Goal: Information Seeking & Learning: Learn about a topic

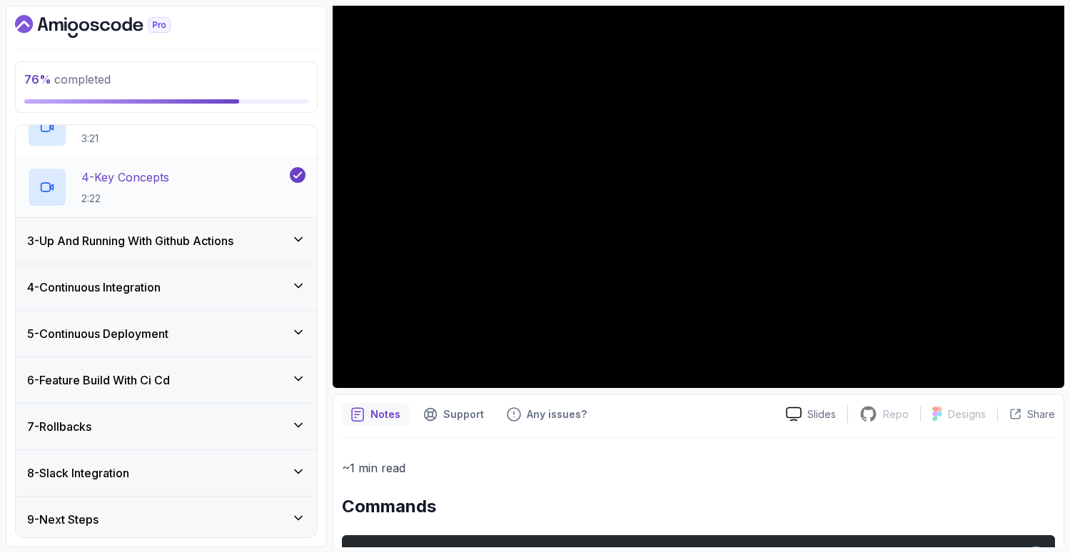
scroll to position [245, 0]
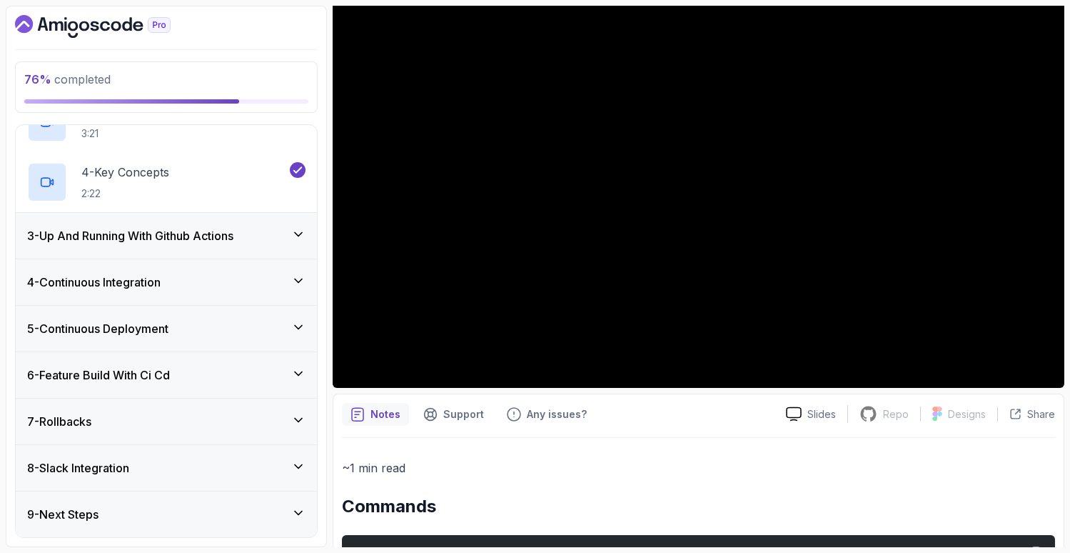
click at [170, 381] on h3 "6 - Feature Build With Ci Cd" at bounding box center [98, 374] width 143 height 17
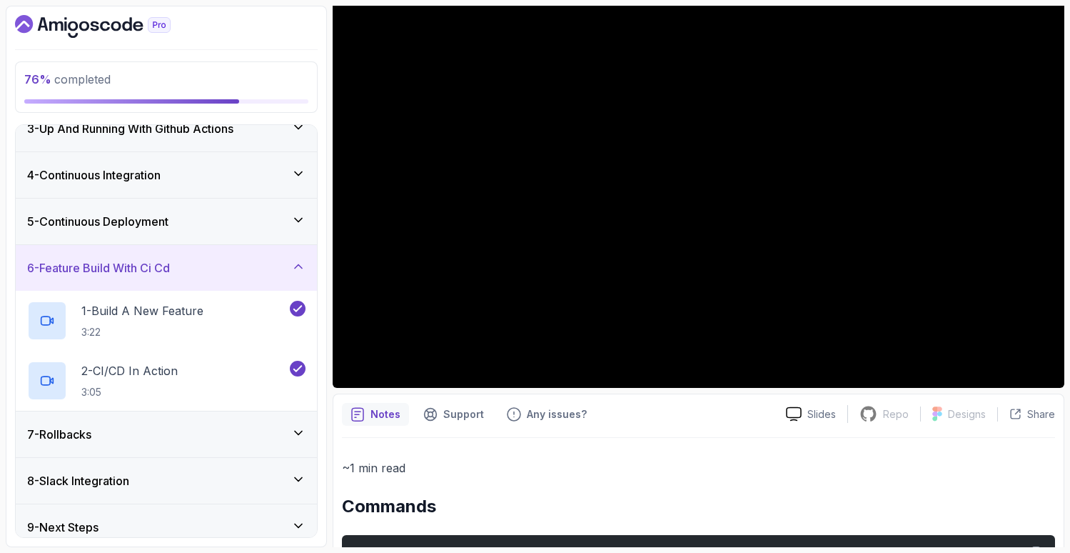
scroll to position [113, 0]
click at [166, 230] on div "5 - Continuous Deployment" at bounding box center [166, 221] width 301 height 46
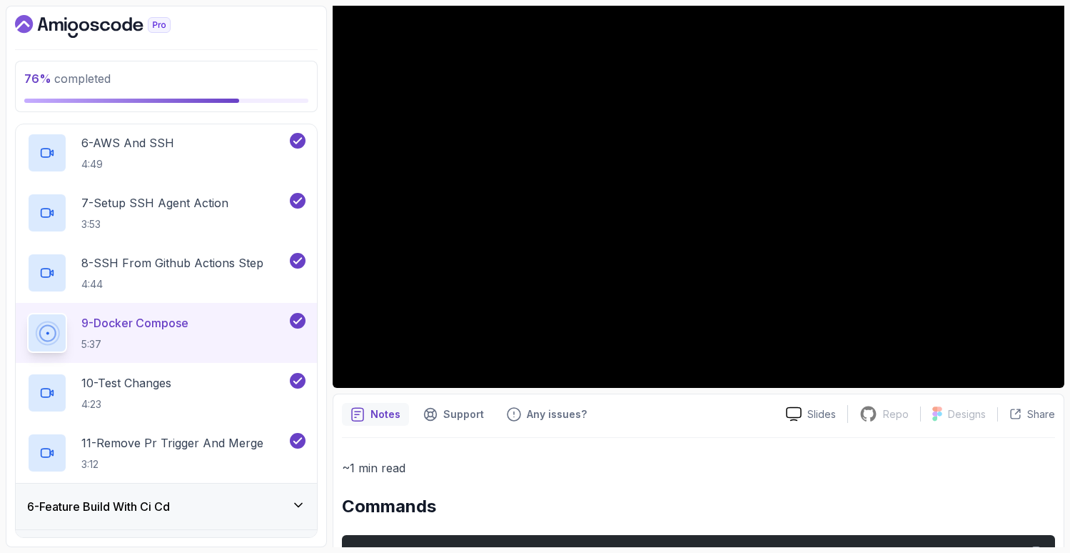
scroll to position [567, 0]
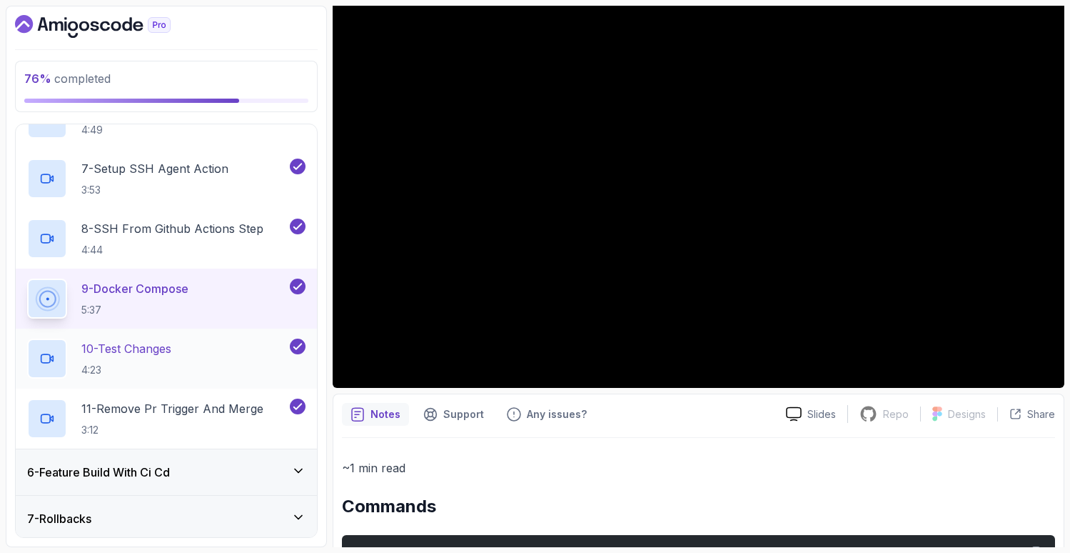
click at [122, 345] on p "10 - Test Changes" at bounding box center [126, 348] width 90 height 17
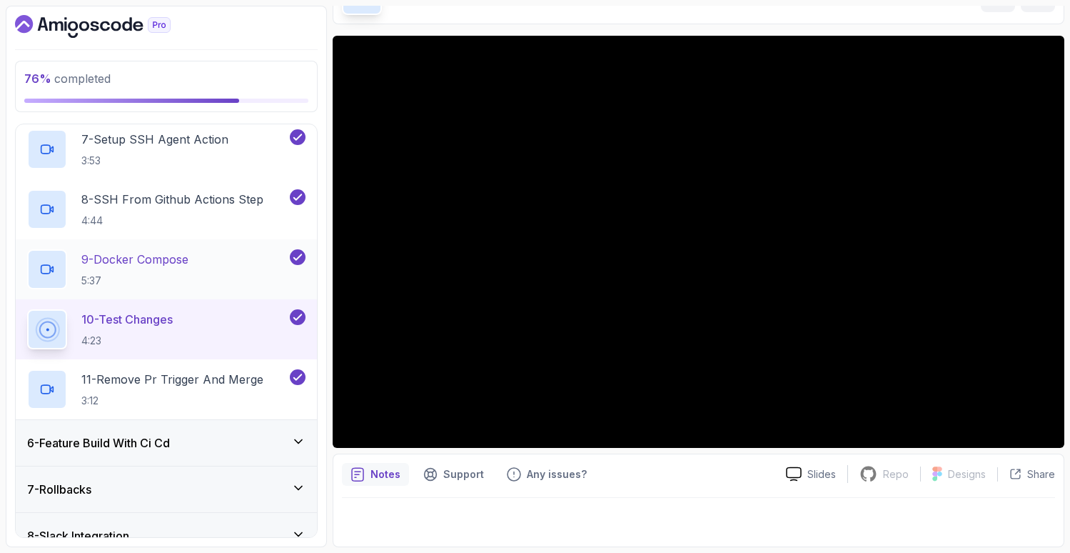
scroll to position [664, 0]
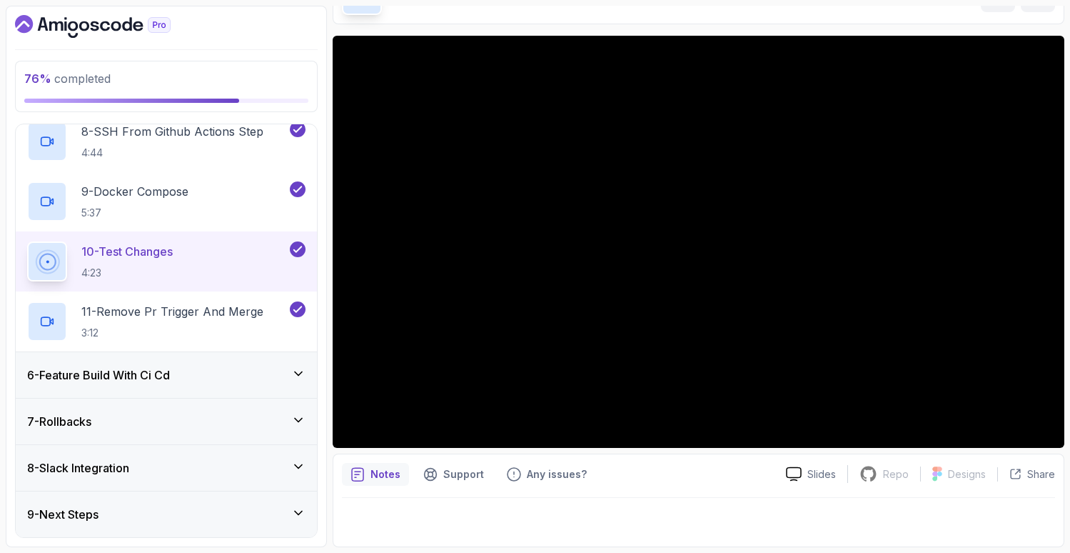
click at [228, 389] on div "6 - Feature Build With Ci Cd" at bounding box center [166, 375] width 301 height 46
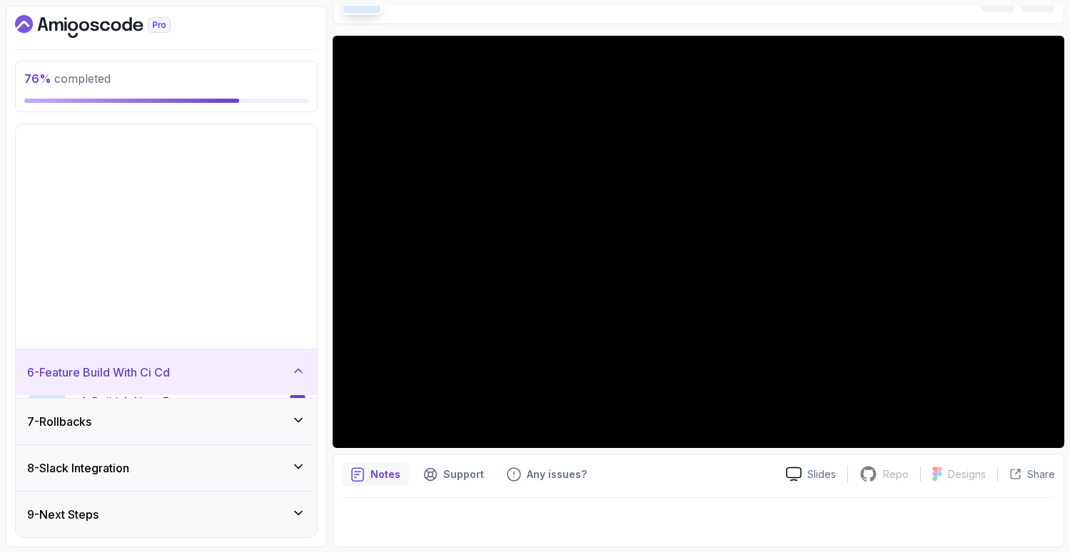
scroll to position [5, 0]
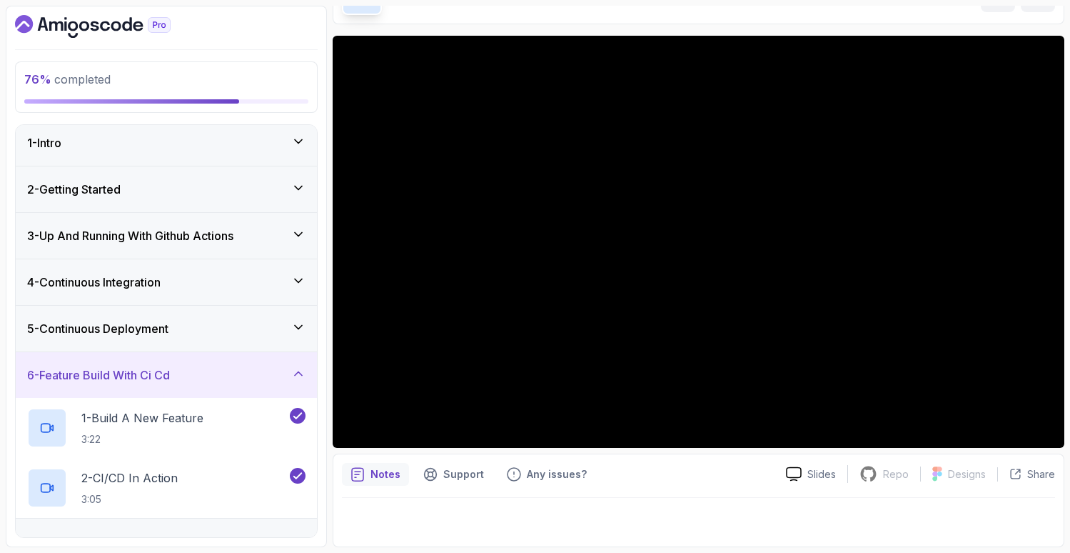
click at [222, 388] on div "6 - Feature Build With Ci Cd" at bounding box center [166, 375] width 301 height 46
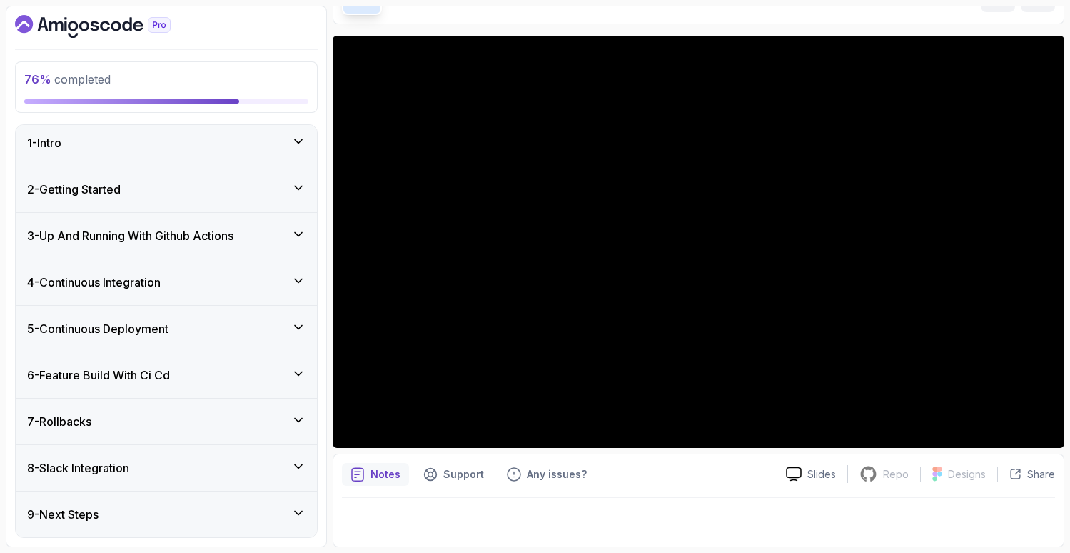
click at [213, 418] on div "7 - Rollbacks" at bounding box center [166, 421] width 278 height 17
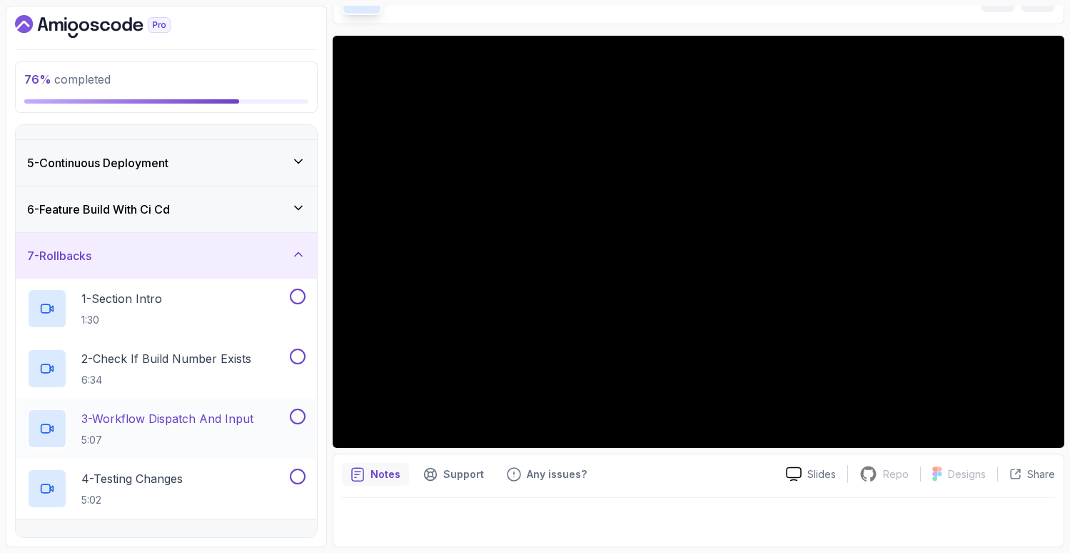
scroll to position [195, 0]
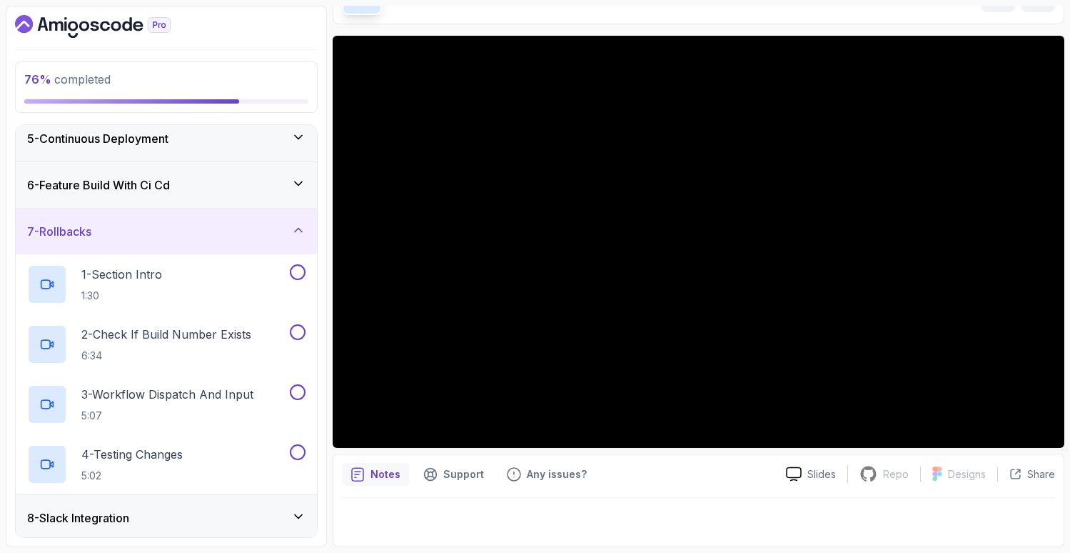
click at [223, 223] on div "7 - Rollbacks" at bounding box center [166, 231] width 278 height 17
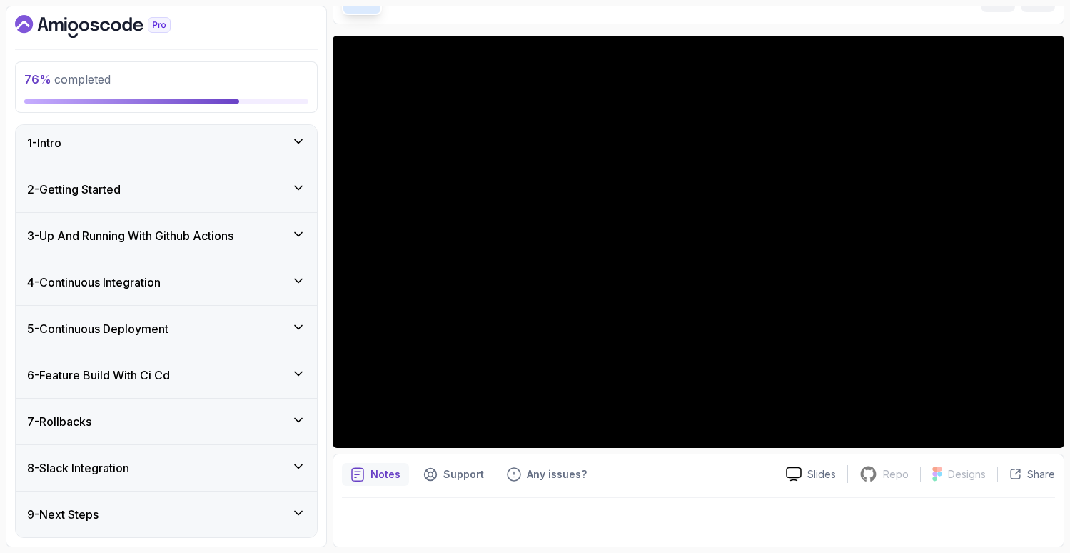
scroll to position [5, 0]
click at [135, 381] on h3 "6 - Feature Build With Ci Cd" at bounding box center [98, 374] width 143 height 17
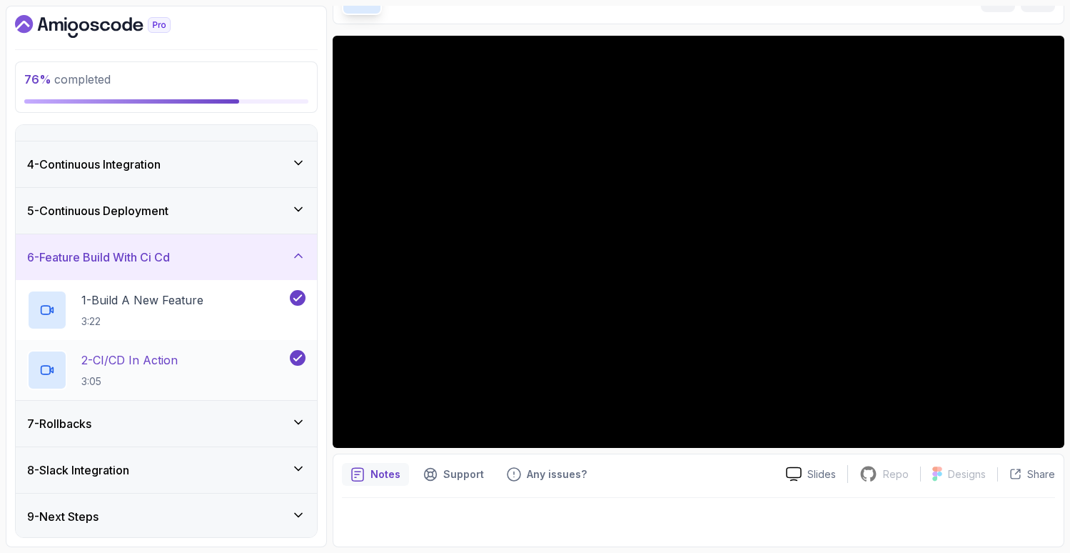
scroll to position [125, 0]
click at [169, 196] on div "5 - Continuous Deployment" at bounding box center [166, 209] width 301 height 46
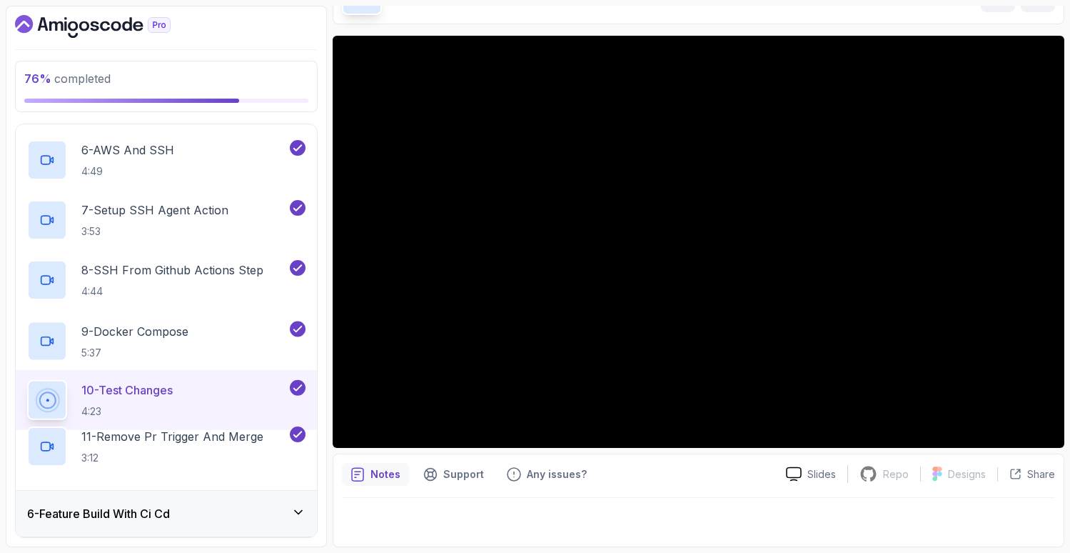
scroll to position [548, 0]
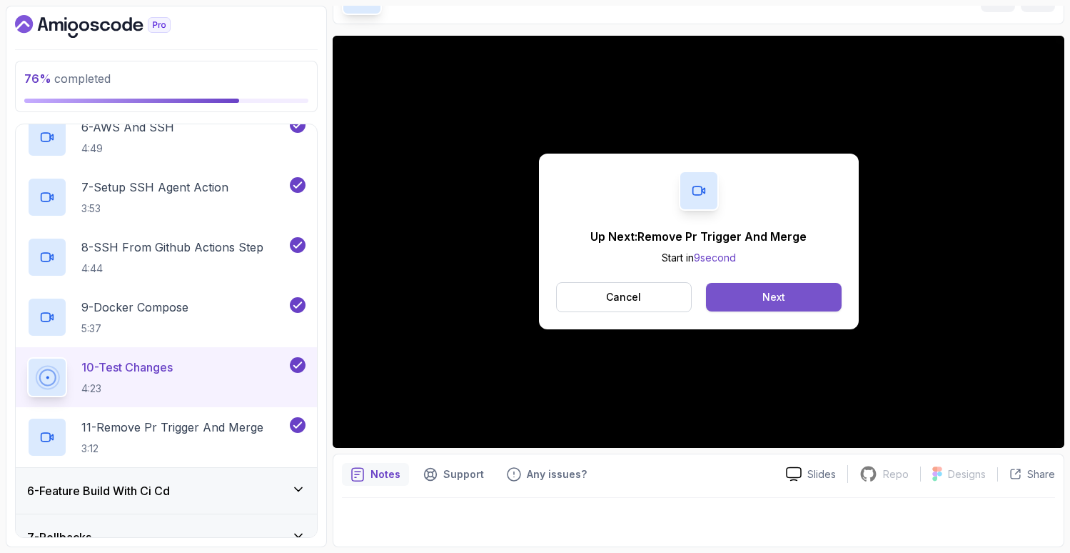
click at [772, 298] on div "Next" at bounding box center [773, 297] width 23 height 14
